Goal: Information Seeking & Learning: Learn about a topic

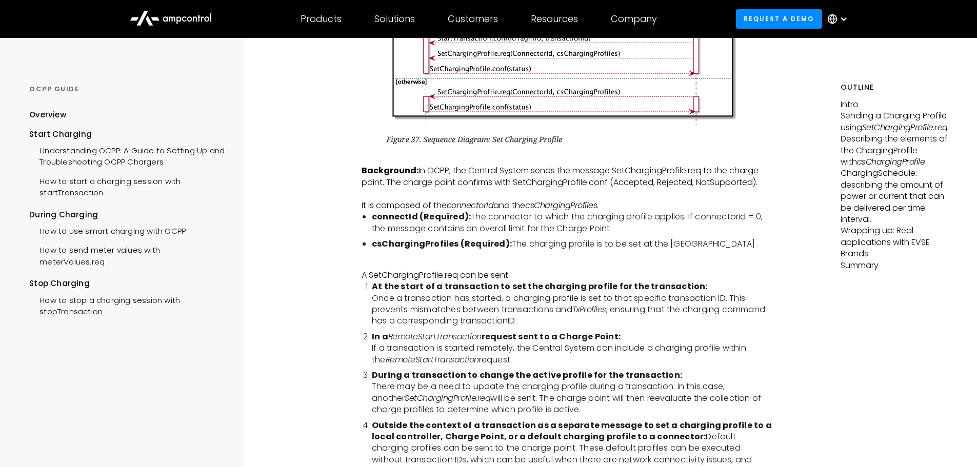
scroll to position [1334, 0]
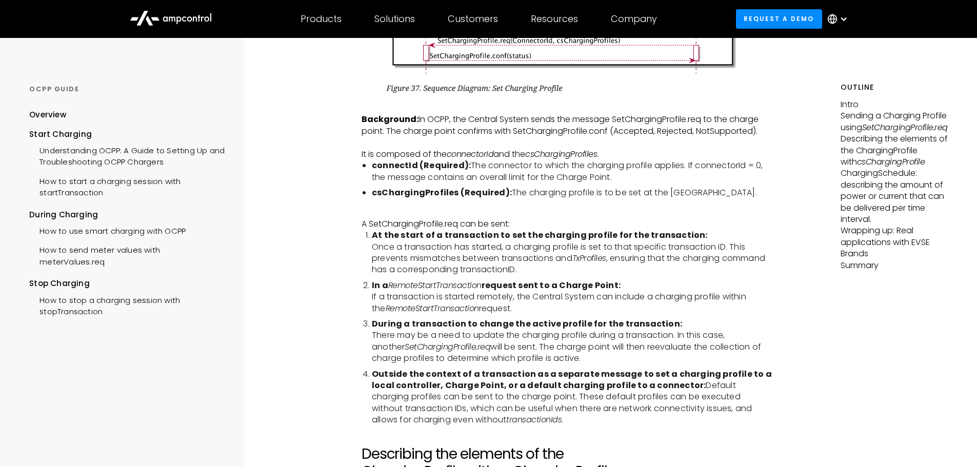
click at [740, 143] on p "‍" at bounding box center [567, 142] width 411 height 11
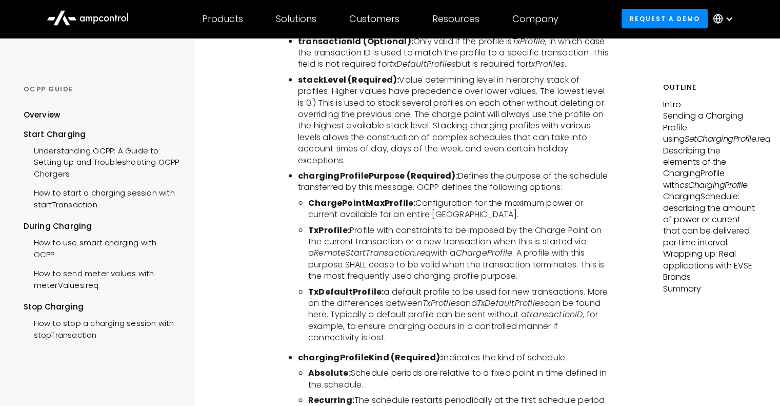
scroll to position [2212, 0]
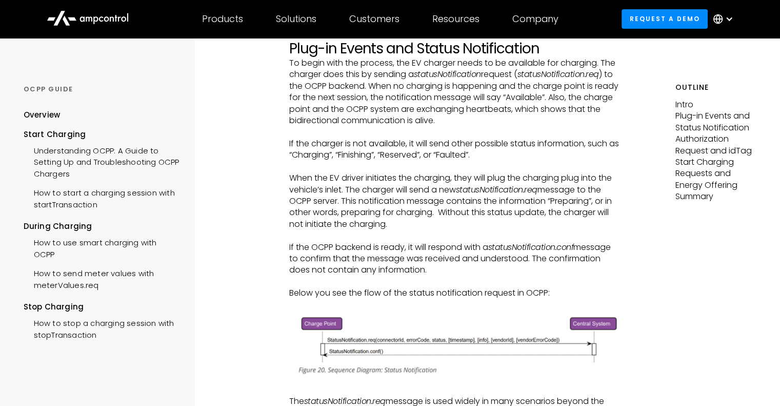
scroll to position [336, 0]
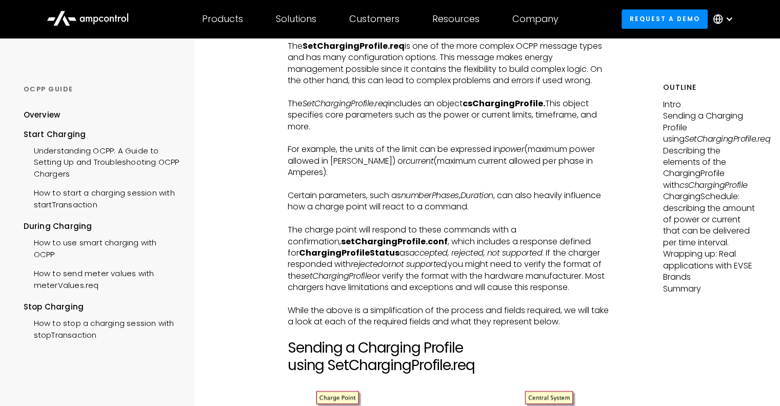
scroll to position [963, 0]
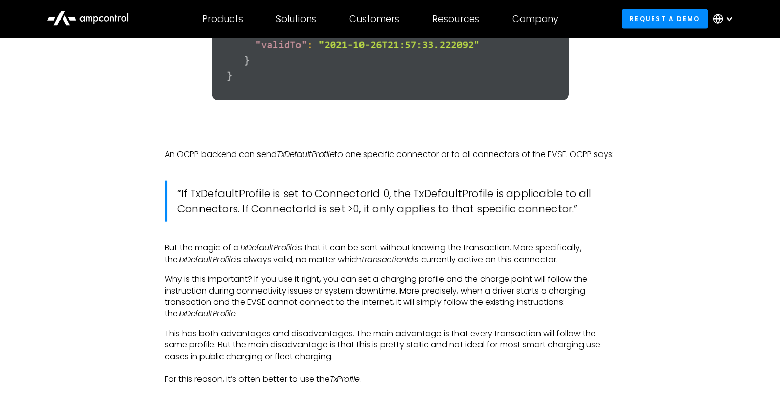
scroll to position [2819, 0]
